Goal: Navigation & Orientation: Find specific page/section

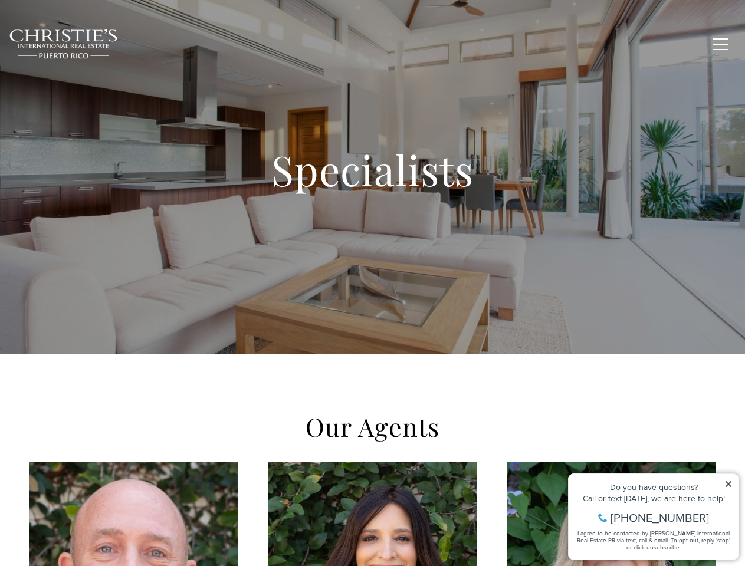
click at [372, 283] on div "Specialists" at bounding box center [372, 177] width 745 height 354
click at [244, 44] on link "Home Search" at bounding box center [227, 43] width 66 height 29
click at [502, 44] on link "Meet the Team" at bounding box center [493, 43] width 74 height 29
click at [721, 44] on span "button" at bounding box center [720, 44] width 15 height 1
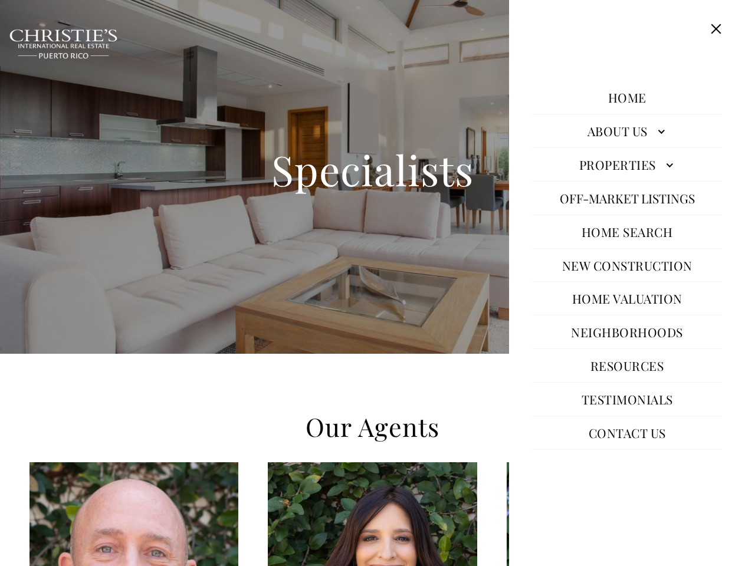
click at [728, 484] on icon at bounding box center [728, 484] width 6 height 6
